Goal: Navigation & Orientation: Find specific page/section

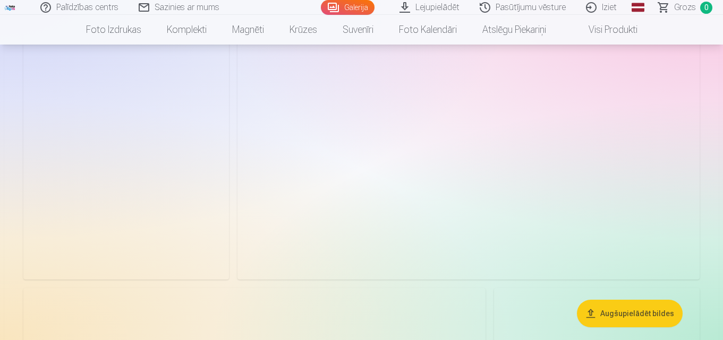
scroll to position [1700, 0]
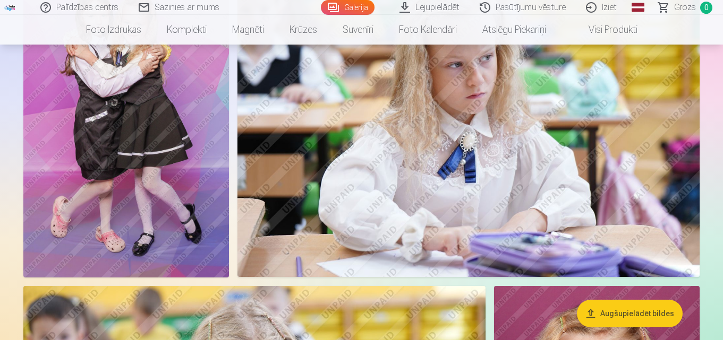
click at [618, 5] on link "Iziet" at bounding box center [601, 7] width 51 height 15
